Goal: Task Accomplishment & Management: Manage account settings

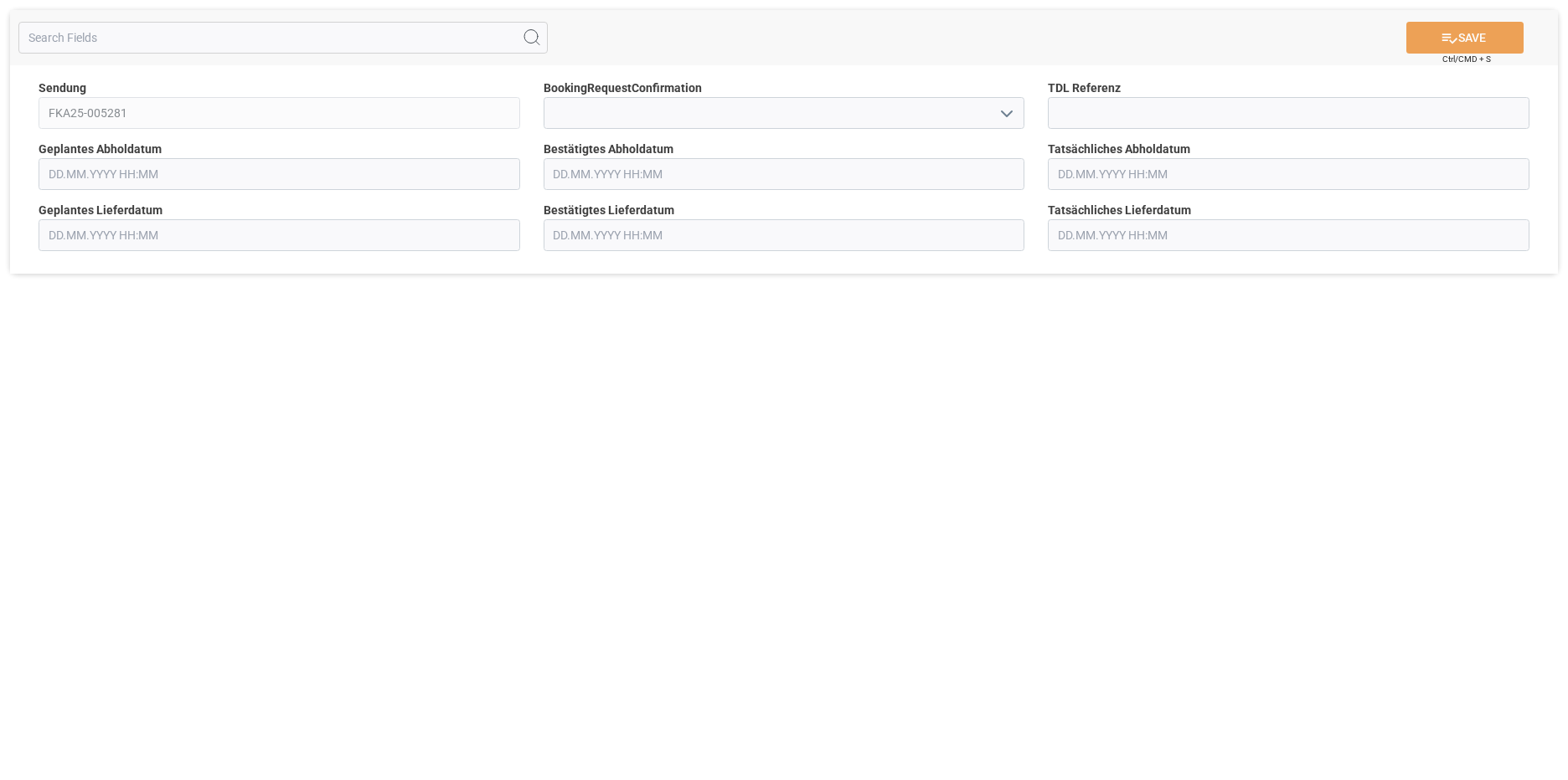
type input "[DATE] 00:00"
drag, startPoint x: 706, startPoint y: 107, endPoint x: 715, endPoint y: 106, distance: 9.1
click at [712, 107] on input at bounding box center [785, 113] width 482 height 32
click at [1004, 113] on polyline "open menu" at bounding box center [1006, 114] width 10 height 5
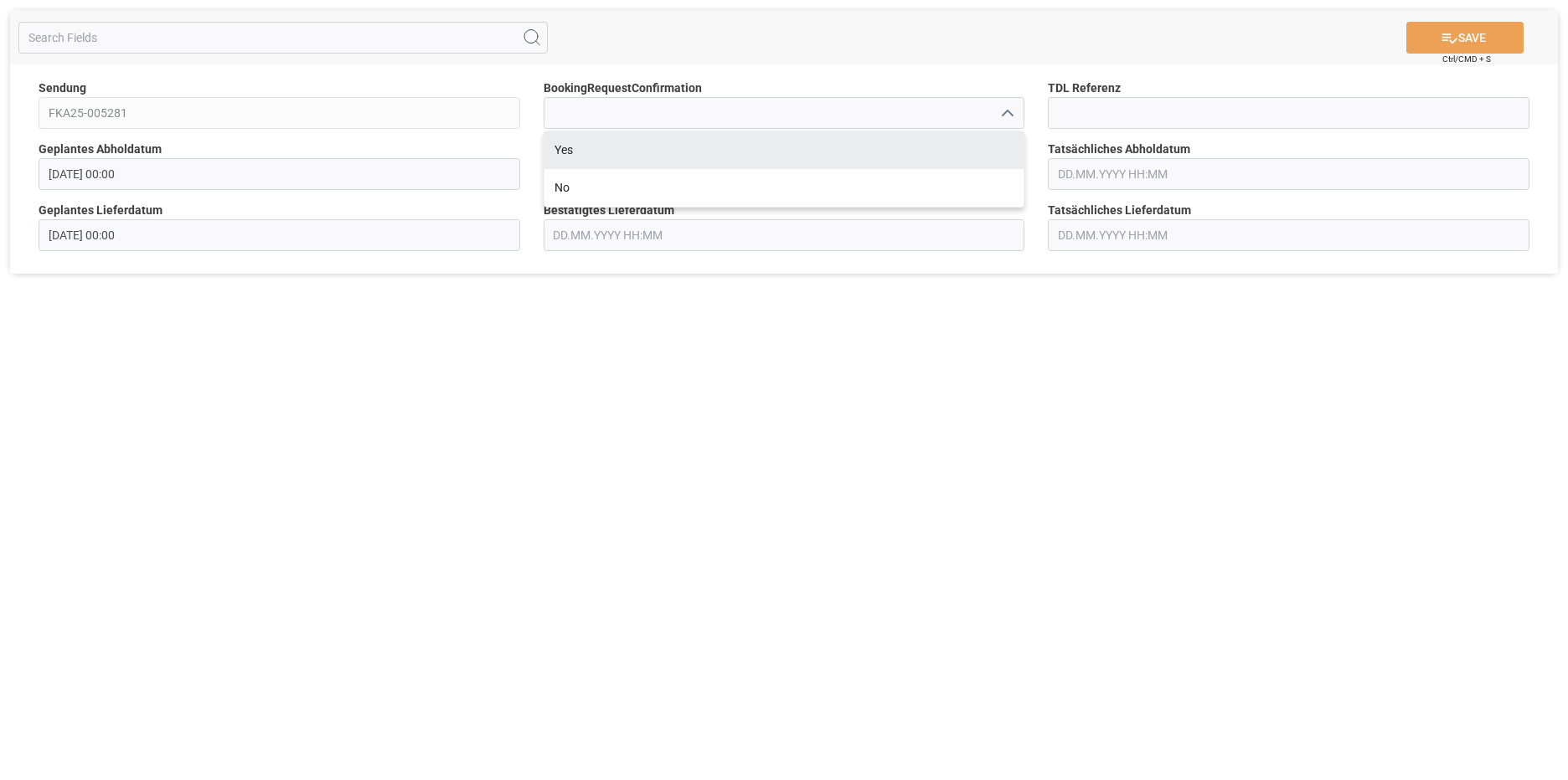
click at [689, 151] on div "Yes" at bounding box center [785, 150] width 480 height 38
type input "Yes"
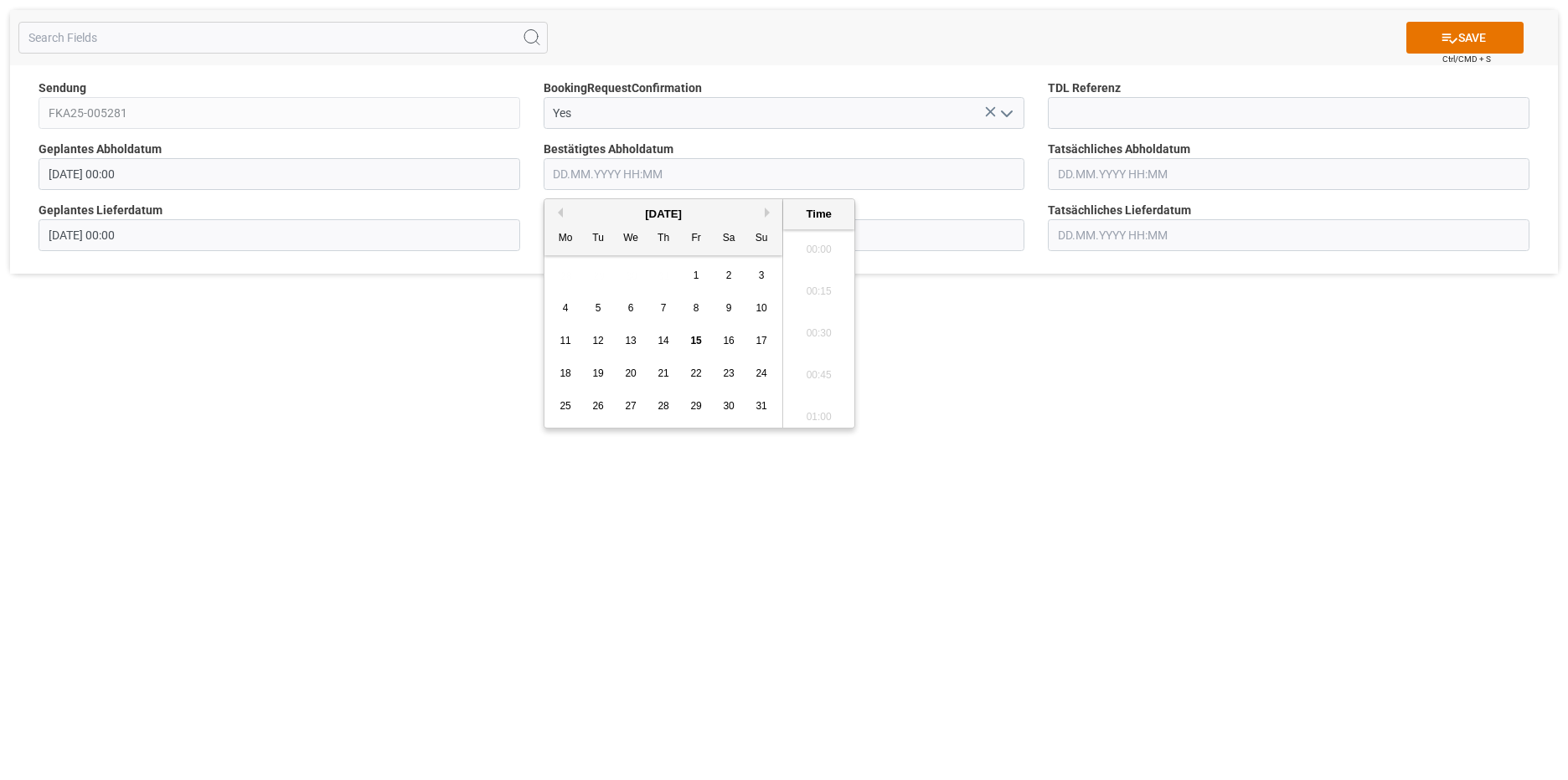
click at [707, 179] on input "text" at bounding box center [785, 174] width 482 height 32
click at [699, 341] on span "15" at bounding box center [695, 340] width 11 height 11
type input "[DATE] 00:00"
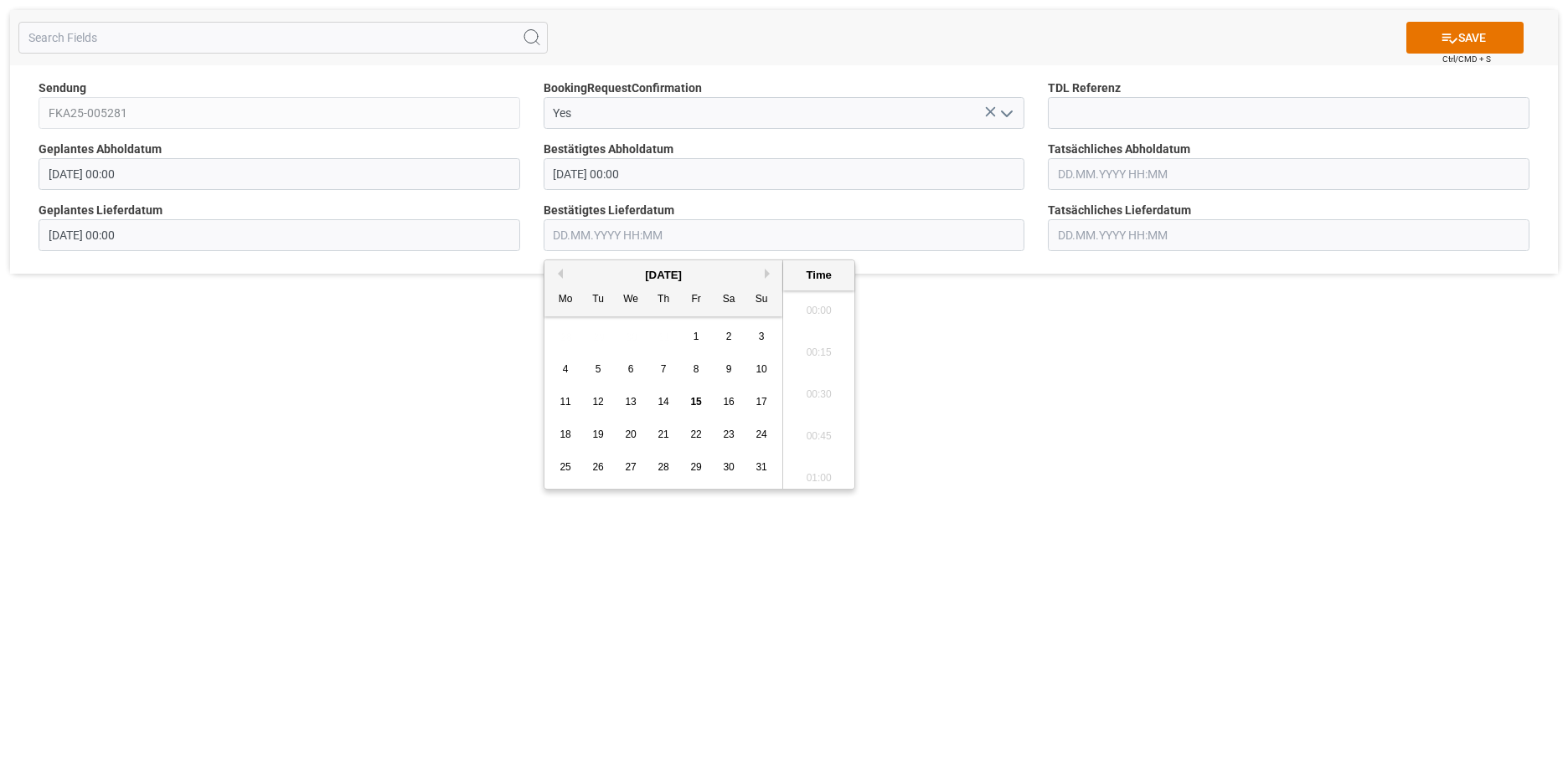
click at [926, 237] on input "text" at bounding box center [785, 235] width 482 height 32
click at [628, 434] on span "20" at bounding box center [630, 434] width 11 height 11
type input "[DATE] 00:00"
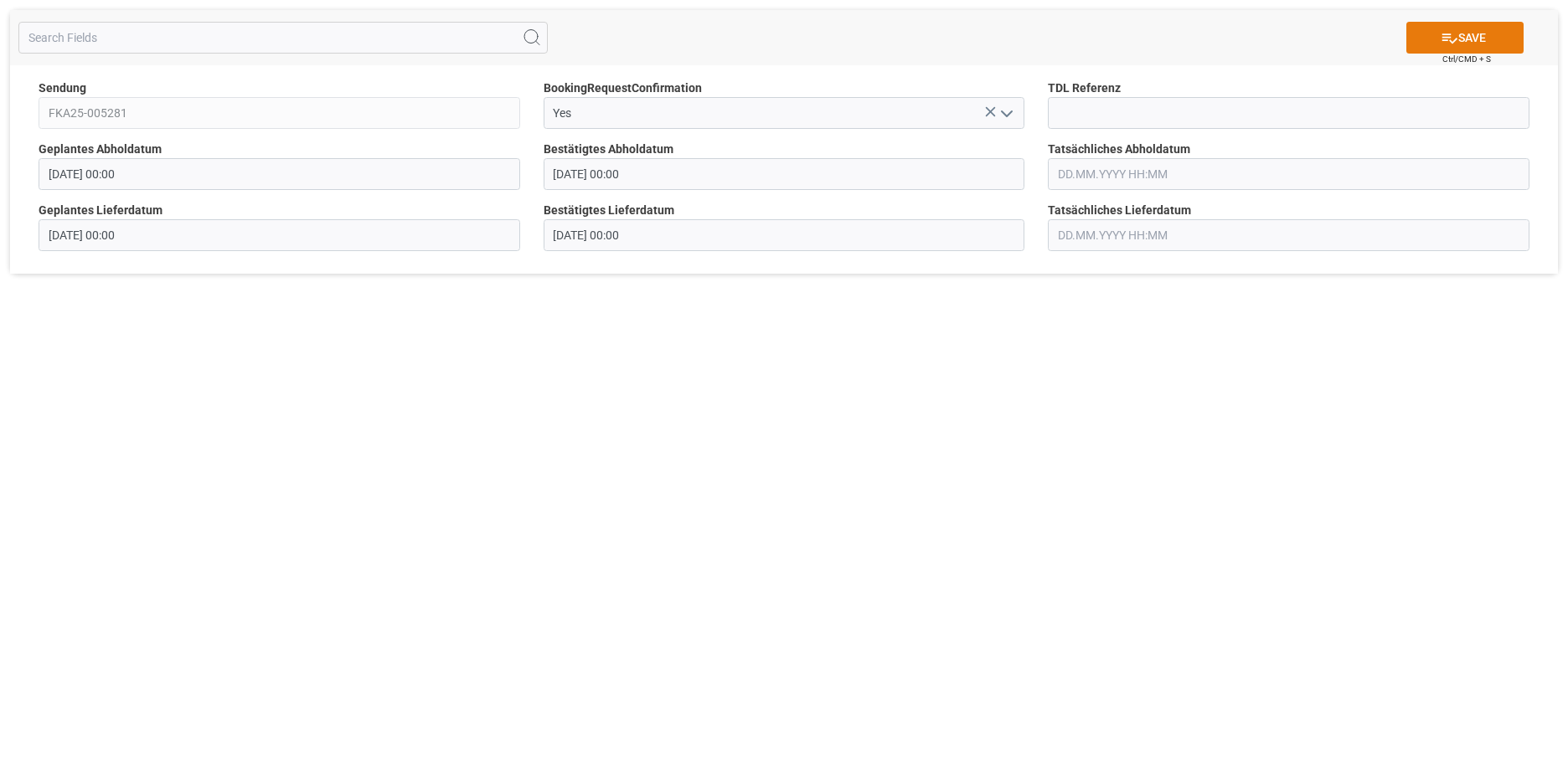
click at [1459, 39] on button "SAVE" at bounding box center [1464, 38] width 117 height 32
